Goal: Task Accomplishment & Management: Manage account settings

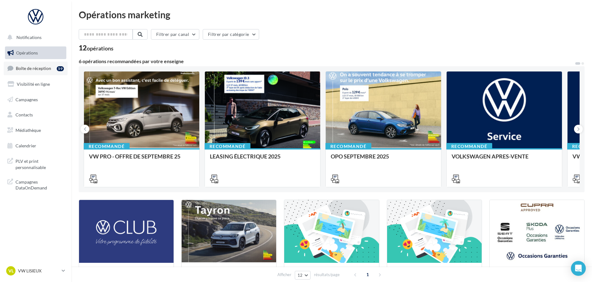
click at [31, 69] on span "Boîte de réception" at bounding box center [33, 68] width 35 height 5
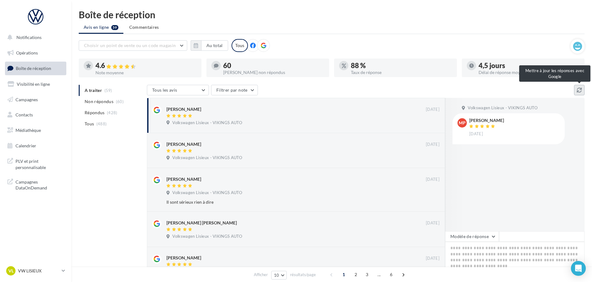
click at [576, 91] on button at bounding box center [579, 90] width 11 height 11
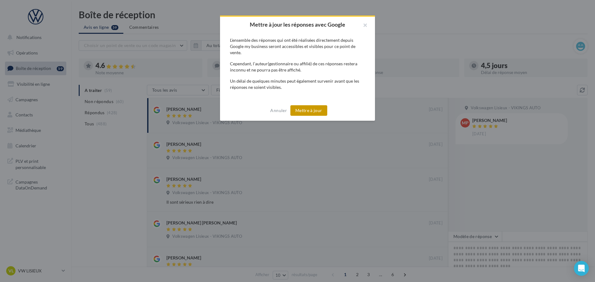
click at [330, 108] on div "Annuler Mettre à jour" at bounding box center [297, 110] width 155 height 20
click at [318, 110] on button "Mettre à jour" at bounding box center [308, 110] width 37 height 11
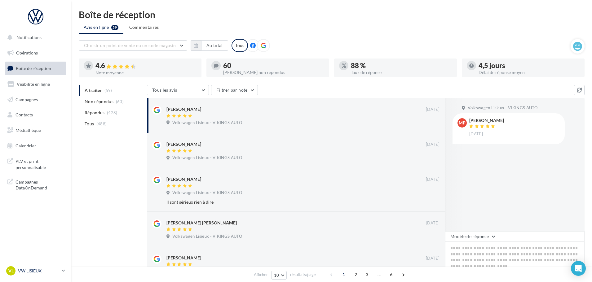
click at [33, 273] on p "VW LISIEUX" at bounding box center [38, 271] width 41 height 6
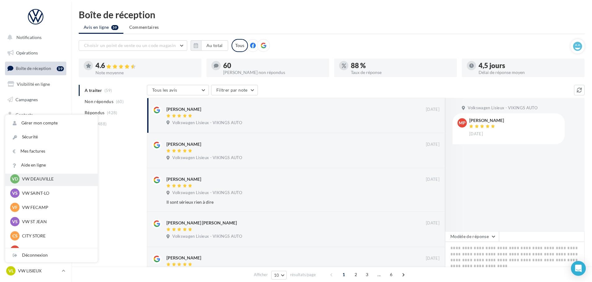
scroll to position [93, 0]
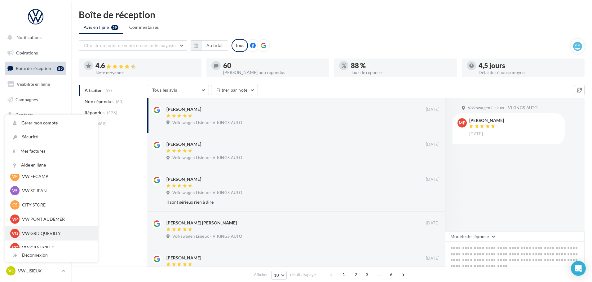
click at [54, 232] on p "VW GRD QUEVILLY" at bounding box center [56, 234] width 68 height 6
